Goal: Check status: Check status

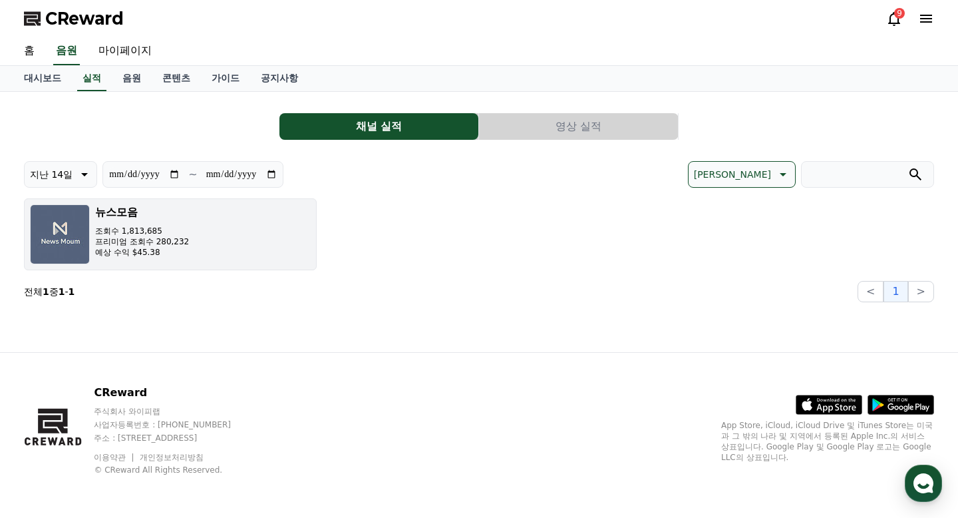
click at [241, 247] on button "[DEMOGRAPHIC_DATA] 조회수 1,813,685 프리미엄 조회수 280,232 예상 수익 $45.38" at bounding box center [170, 234] width 293 height 72
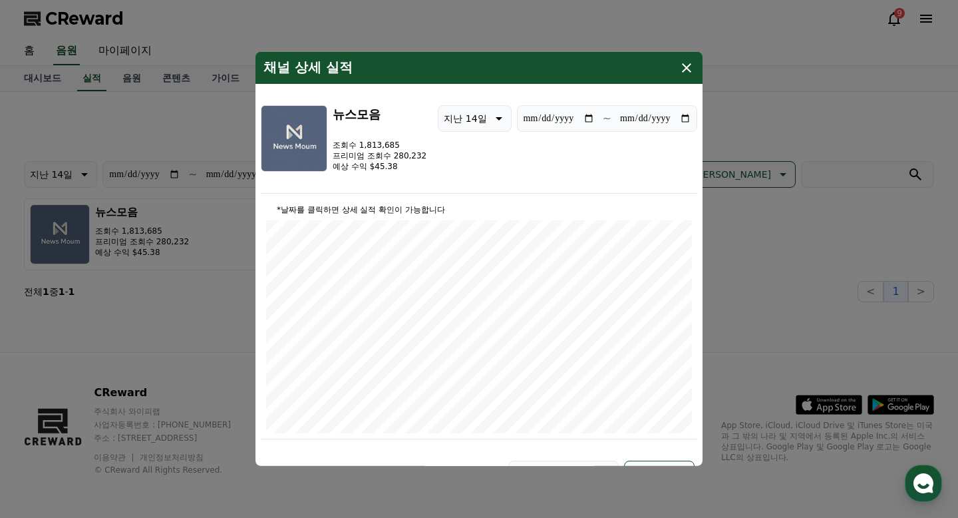
click at [691, 69] on icon "modal" at bounding box center [686, 68] width 16 height 16
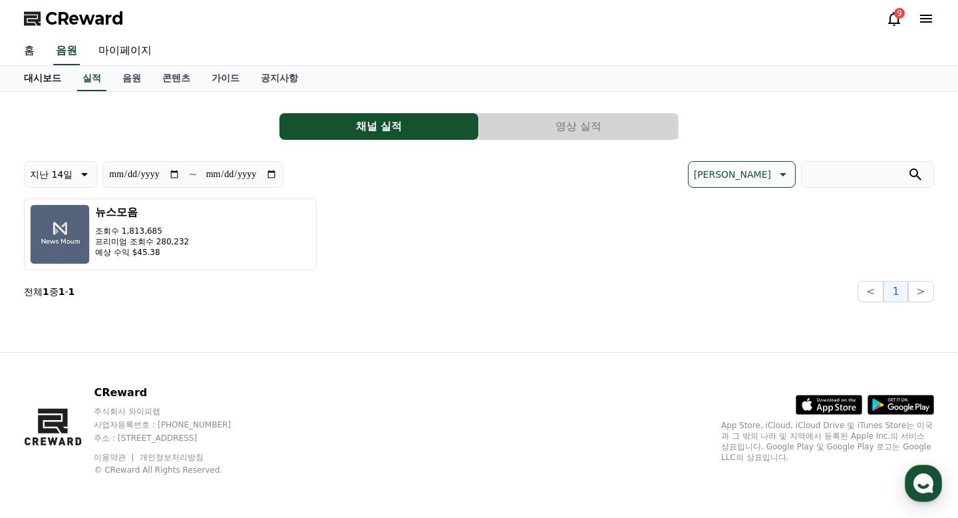
click at [45, 77] on link "대시보드" at bounding box center [42, 78] width 59 height 25
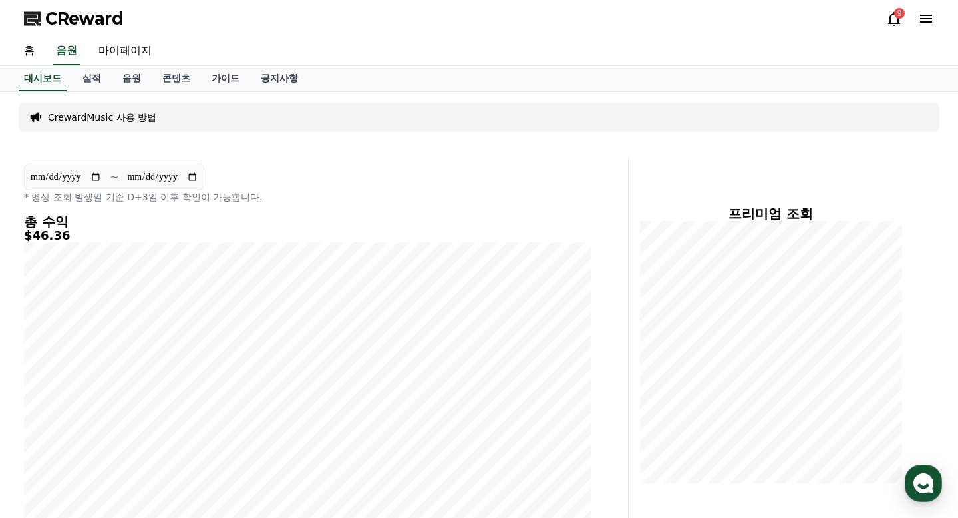
click at [893, 19] on icon at bounding box center [894, 19] width 16 height 16
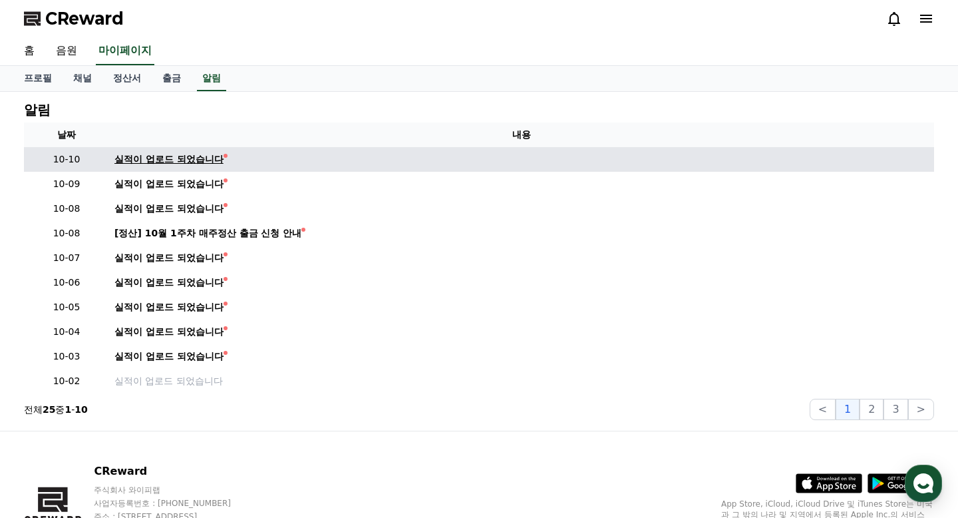
click at [182, 156] on div "실적이 업로드 되었습니다" at bounding box center [168, 159] width 109 height 14
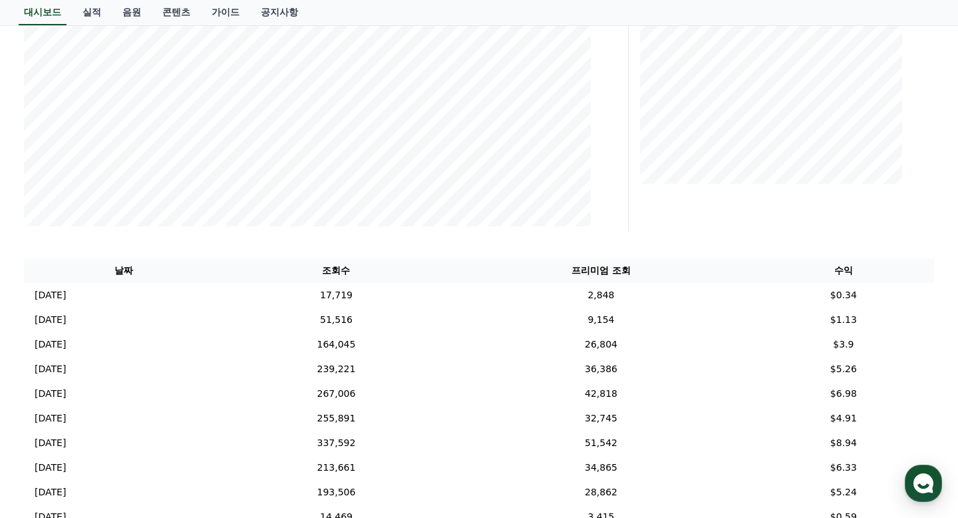
scroll to position [262, 0]
